Goal: Information Seeking & Learning: Learn about a topic

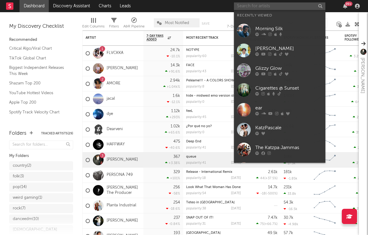
click at [289, 4] on input "text" at bounding box center [280, 6] width 92 height 8
type input "e"
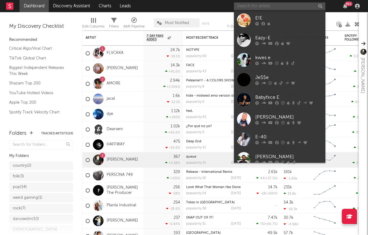
type input "a"
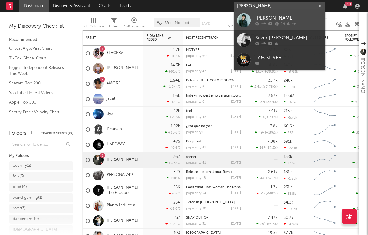
type input "sam silver"
click at [284, 16] on div "Sam Silver" at bounding box center [289, 18] width 67 height 7
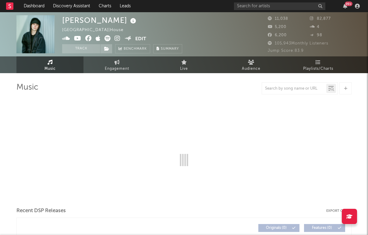
select select "6m"
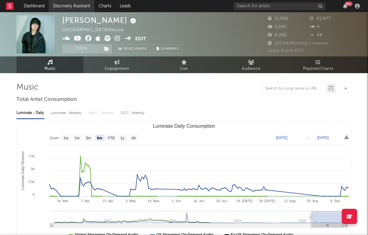
click at [70, 2] on link "Discovery Assistant" at bounding box center [72, 6] width 46 height 12
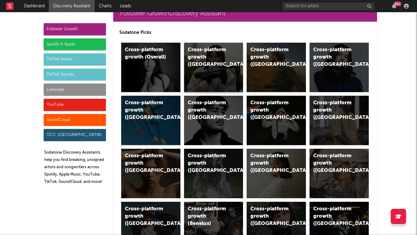
scroll to position [5, 0]
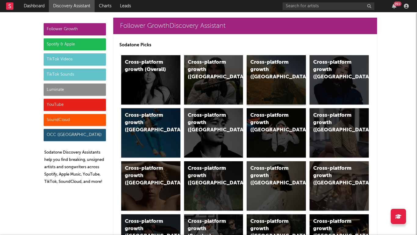
click at [279, 62] on div "Cross-platform growth (US)" at bounding box center [270, 70] width 41 height 22
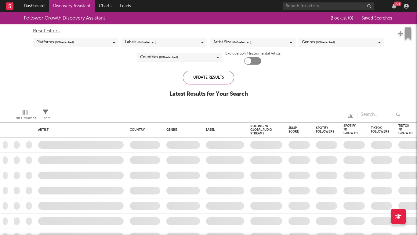
checkbox input "true"
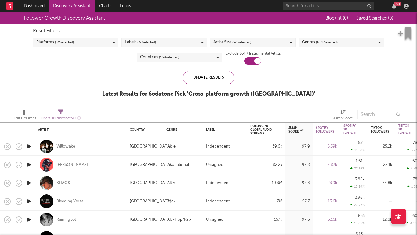
click at [281, 95] on div "Latest Results for Sodatone Pick ' Cross-platform growth (US) '" at bounding box center [208, 94] width 213 height 7
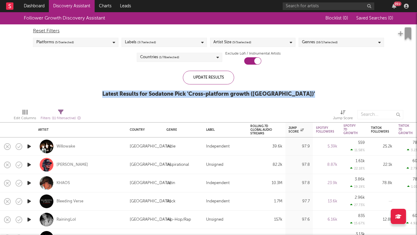
click at [281, 95] on div "Latest Results for Sodatone Pick ' Cross-platform growth (US) '" at bounding box center [208, 94] width 213 height 7
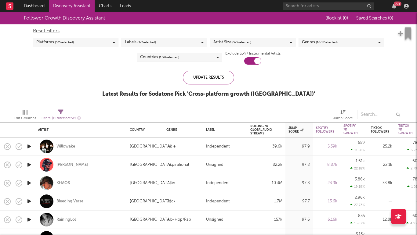
click at [290, 92] on div "Follower Growth Discovery Assistant Blocklist ( 0 ) Saved Searches ( 0 ) Reset …" at bounding box center [208, 58] width 417 height 92
click at [290, 92] on div "Latest Results for Sodatone Pick ' Cross-platform growth (US) '" at bounding box center [208, 94] width 213 height 7
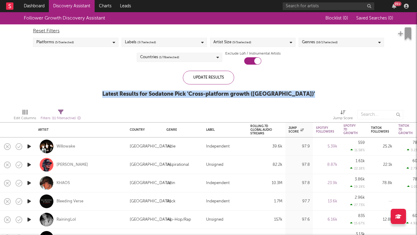
click at [290, 92] on div "Latest Results for Sodatone Pick ' Cross-platform growth (US) '" at bounding box center [208, 94] width 213 height 7
click at [297, 94] on div "Follower Growth Discovery Assistant Blocklist ( 0 ) Saved Searches ( 0 ) Reset …" at bounding box center [208, 58] width 417 height 92
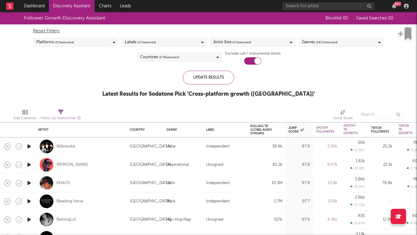
click at [296, 93] on div "Follower Growth Discovery Assistant Blocklist ( 0 ) Saved Searches ( 0 ) Reset …" at bounding box center [208, 58] width 417 height 92
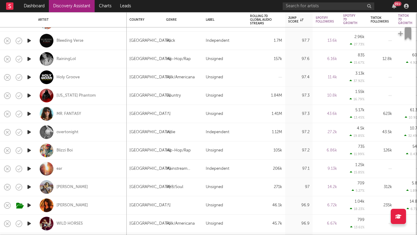
click at [30, 169] on icon "button" at bounding box center [29, 169] width 6 height 8
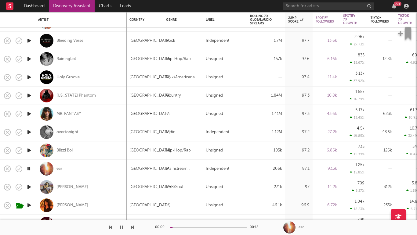
click at [28, 186] on icon "button" at bounding box center [29, 187] width 6 height 8
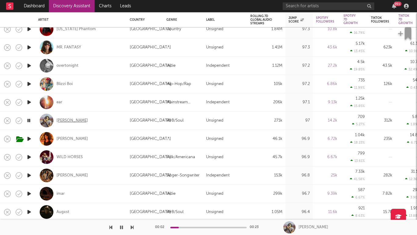
drag, startPoint x: 29, startPoint y: 157, endPoint x: 71, endPoint y: 120, distance: 55.5
click at [71, 120] on div "[PERSON_NAME]" at bounding box center [71, 120] width 31 height 5
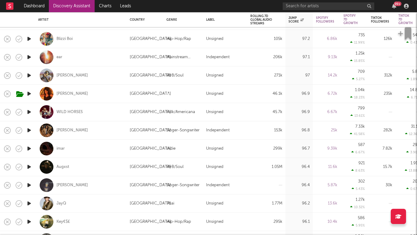
click at [31, 130] on icon "button" at bounding box center [29, 131] width 6 height 8
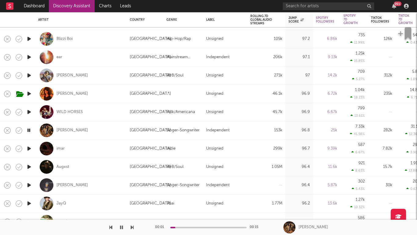
click at [27, 150] on icon "button" at bounding box center [29, 149] width 6 height 8
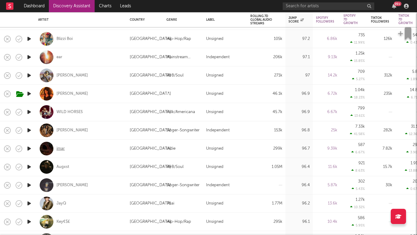
click at [60, 150] on div "imar" at bounding box center [60, 148] width 8 height 5
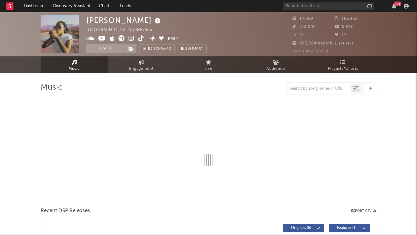
select select "6m"
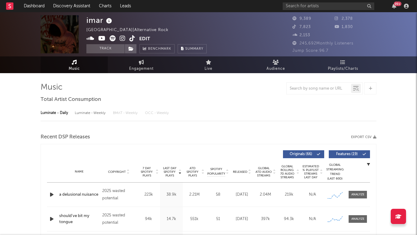
select select "6m"
